Goal: Navigation & Orientation: Understand site structure

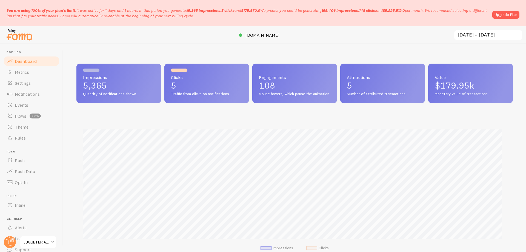
scroll to position [144, 433]
click at [28, 107] on link "Events" at bounding box center [31, 105] width 56 height 11
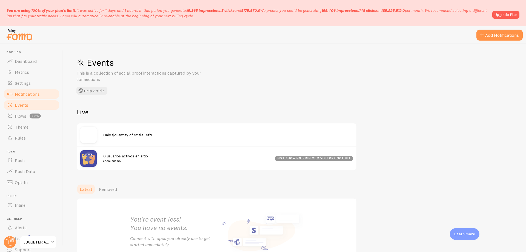
click at [34, 93] on span "Notifications" at bounding box center [27, 93] width 25 height 5
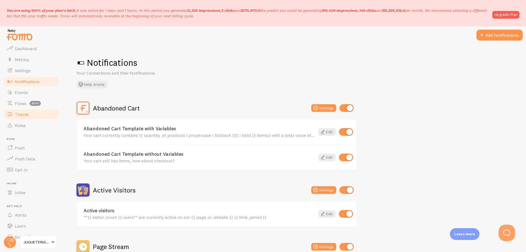
scroll to position [23, 0]
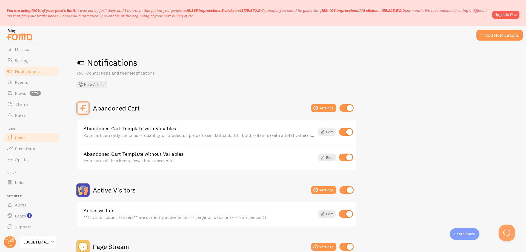
click at [33, 138] on link "Push" at bounding box center [31, 137] width 56 height 11
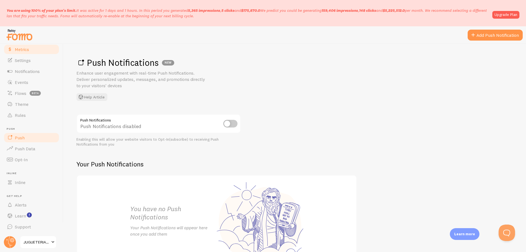
click at [39, 45] on link "Metrics" at bounding box center [31, 49] width 56 height 11
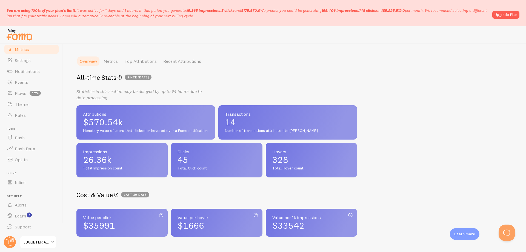
scroll to position [46, 0]
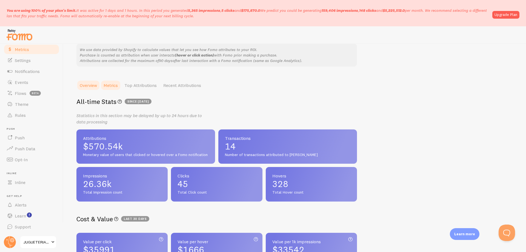
click at [110, 87] on link "Metrics" at bounding box center [110, 85] width 21 height 11
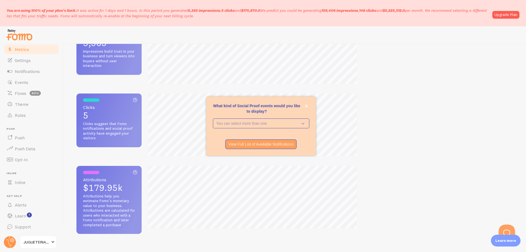
scroll to position [164, 0]
